Goal: Task Accomplishment & Management: Manage account settings

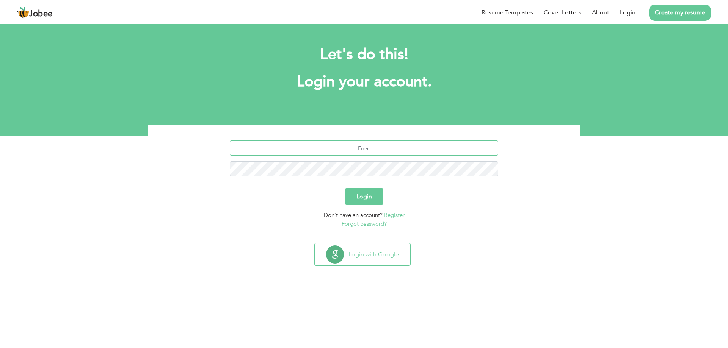
click at [377, 149] on input "text" at bounding box center [364, 148] width 269 height 15
type input "[EMAIL_ADDRESS][DOMAIN_NAME]"
click at [345, 188] on button "Login" at bounding box center [364, 196] width 38 height 17
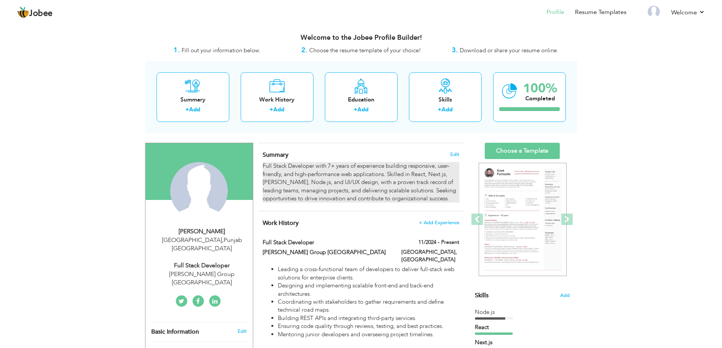
click at [284, 169] on div "Full Stack Developer with 7+ years of experience building responsive, user-frie…" at bounding box center [361, 182] width 196 height 41
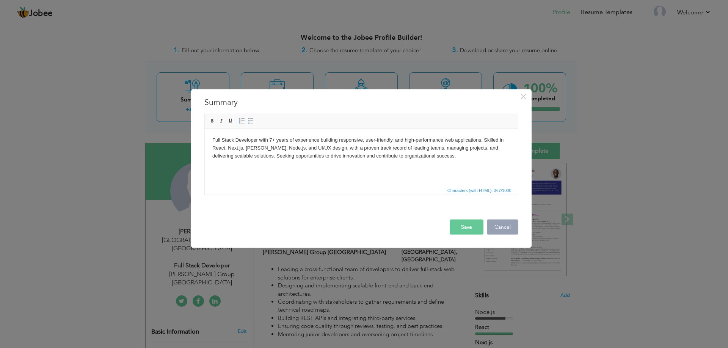
click at [494, 227] on button "Cancel" at bounding box center [502, 227] width 31 height 15
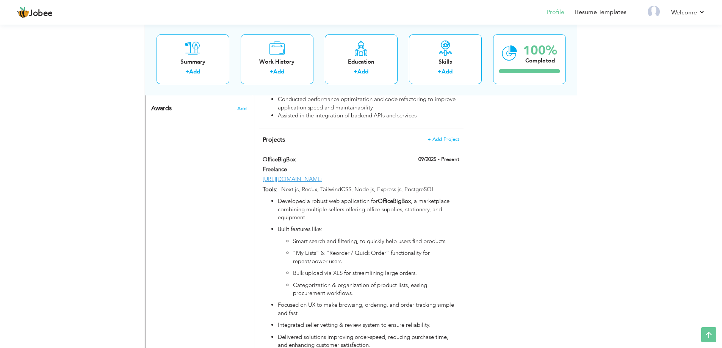
scroll to position [471, 0]
